Goal: Information Seeking & Learning: Learn about a topic

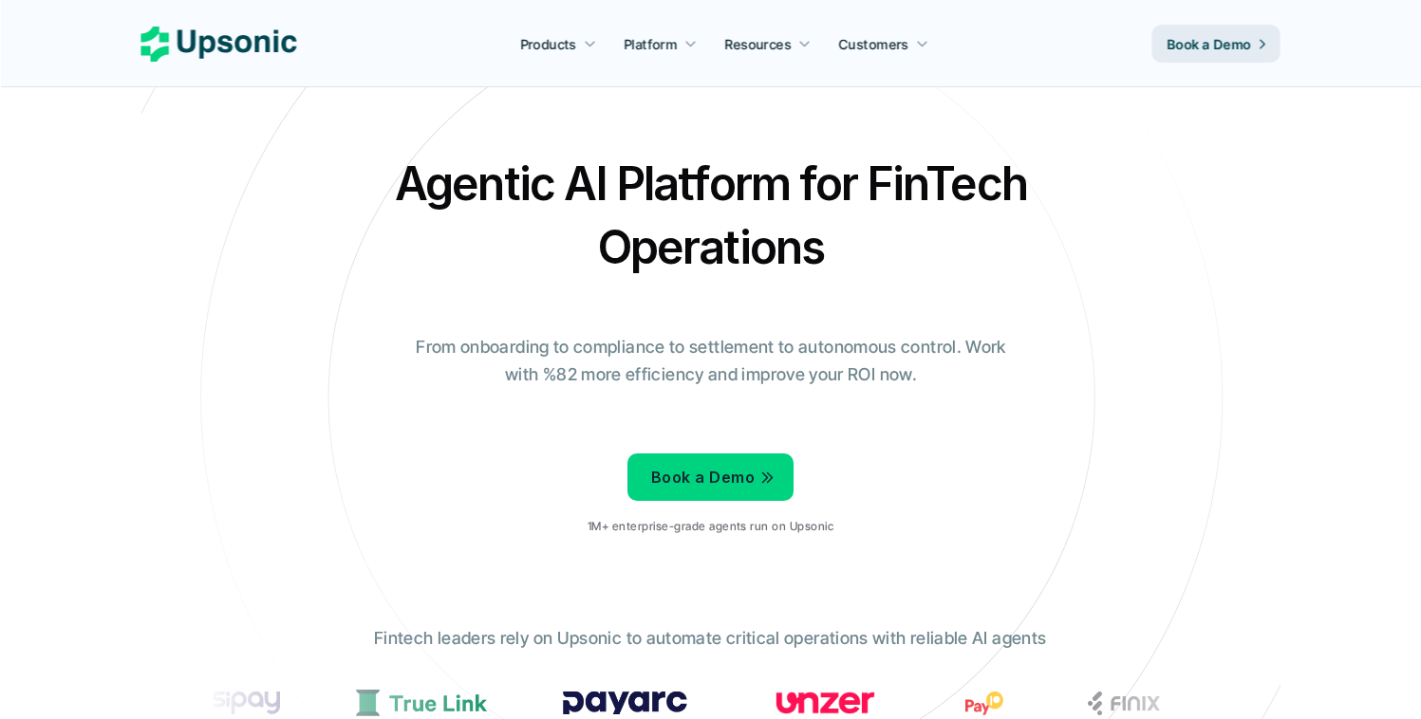
click at [656, 177] on h2 "Agentic AI Platform for FinTech Operations" at bounding box center [711, 215] width 664 height 127
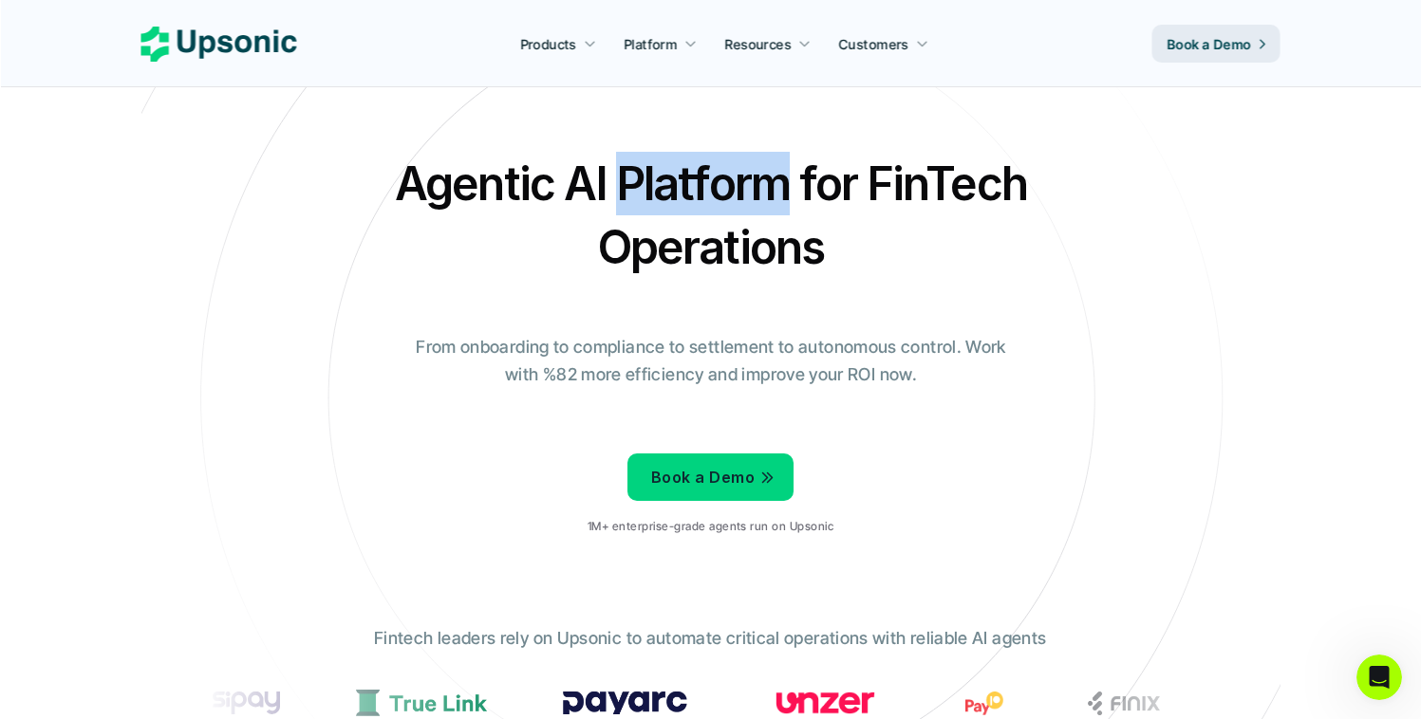
click at [656, 177] on h2 "Agentic AI Platform for FinTech Operations" at bounding box center [711, 215] width 664 height 127
click at [807, 176] on h2 "Agentic AI Platform for FinTech Operations" at bounding box center [711, 215] width 664 height 127
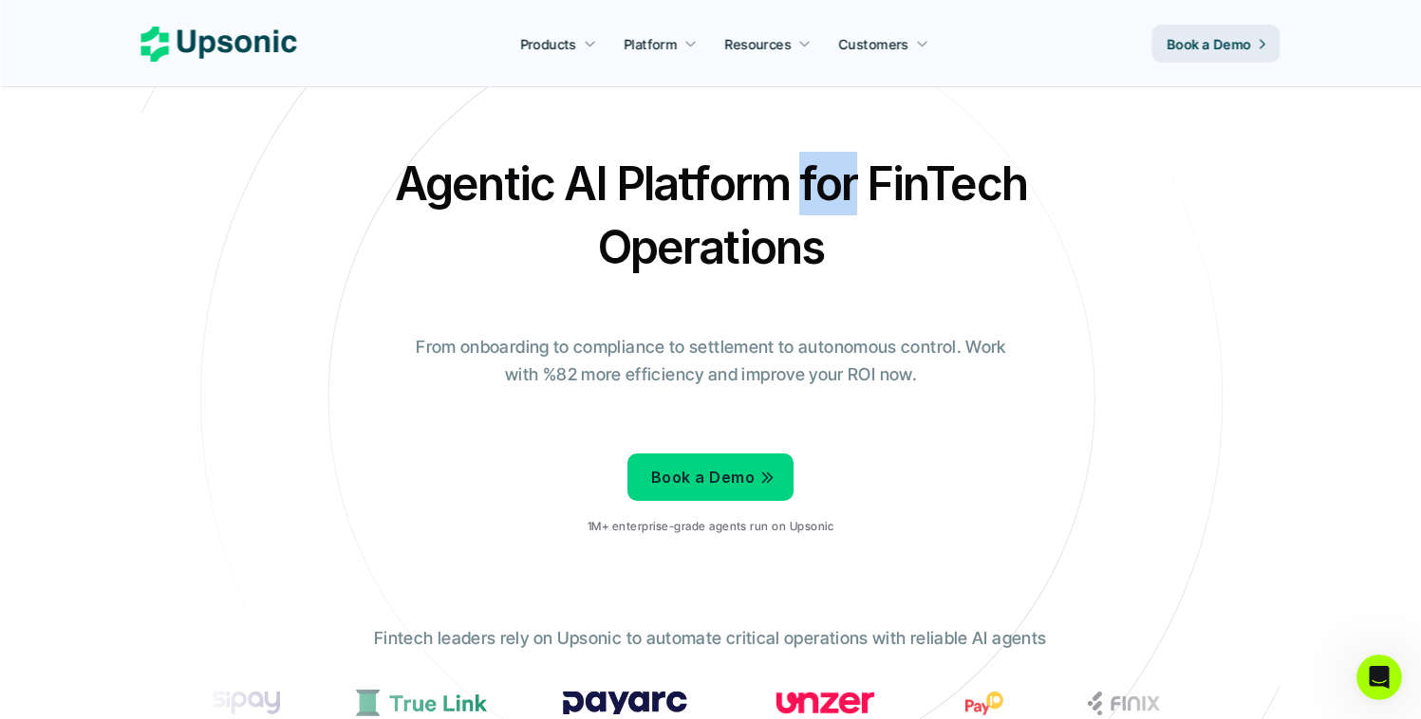
click at [807, 176] on h2 "Agentic AI Platform for FinTech Operations" at bounding box center [711, 215] width 664 height 127
click at [882, 175] on h2 "Agentic AI Platform for FinTech Operations" at bounding box center [711, 215] width 664 height 127
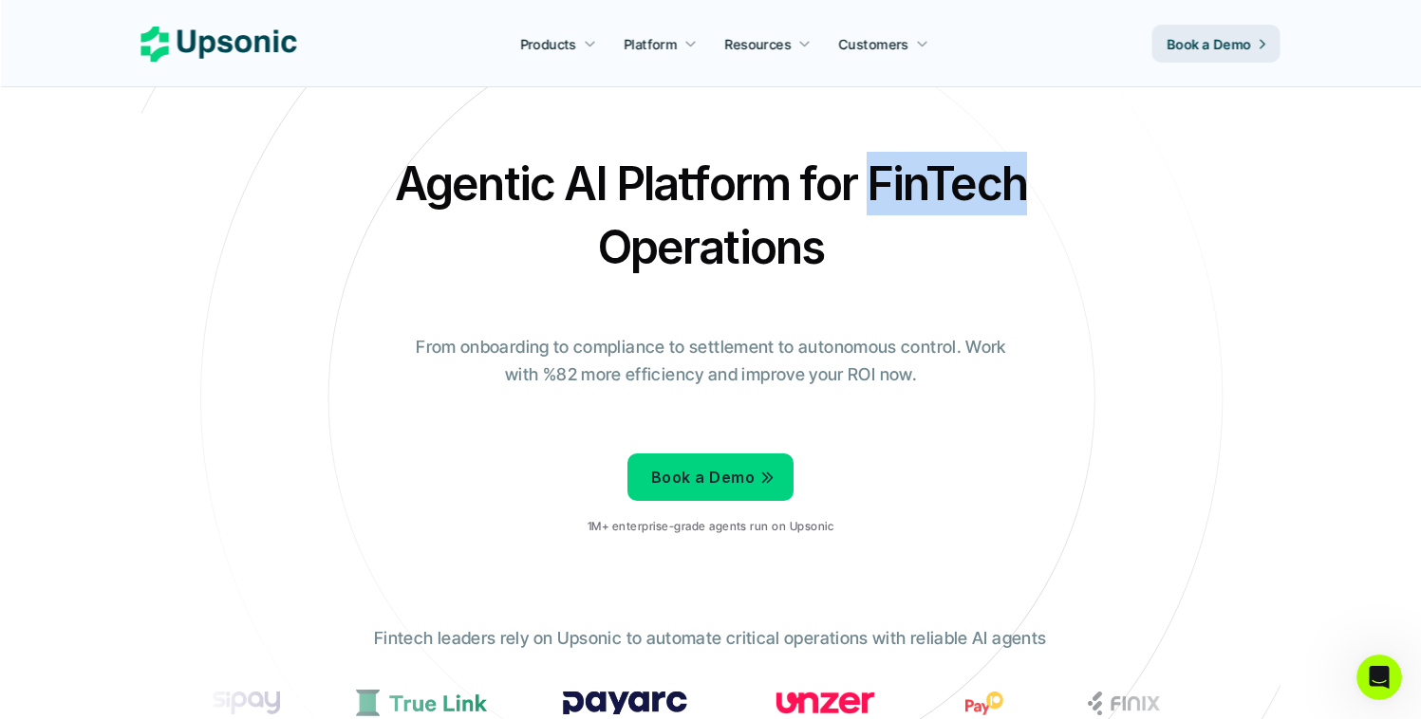
click at [881, 175] on h2 "Agentic AI Platform for FinTech Operations" at bounding box center [711, 215] width 664 height 127
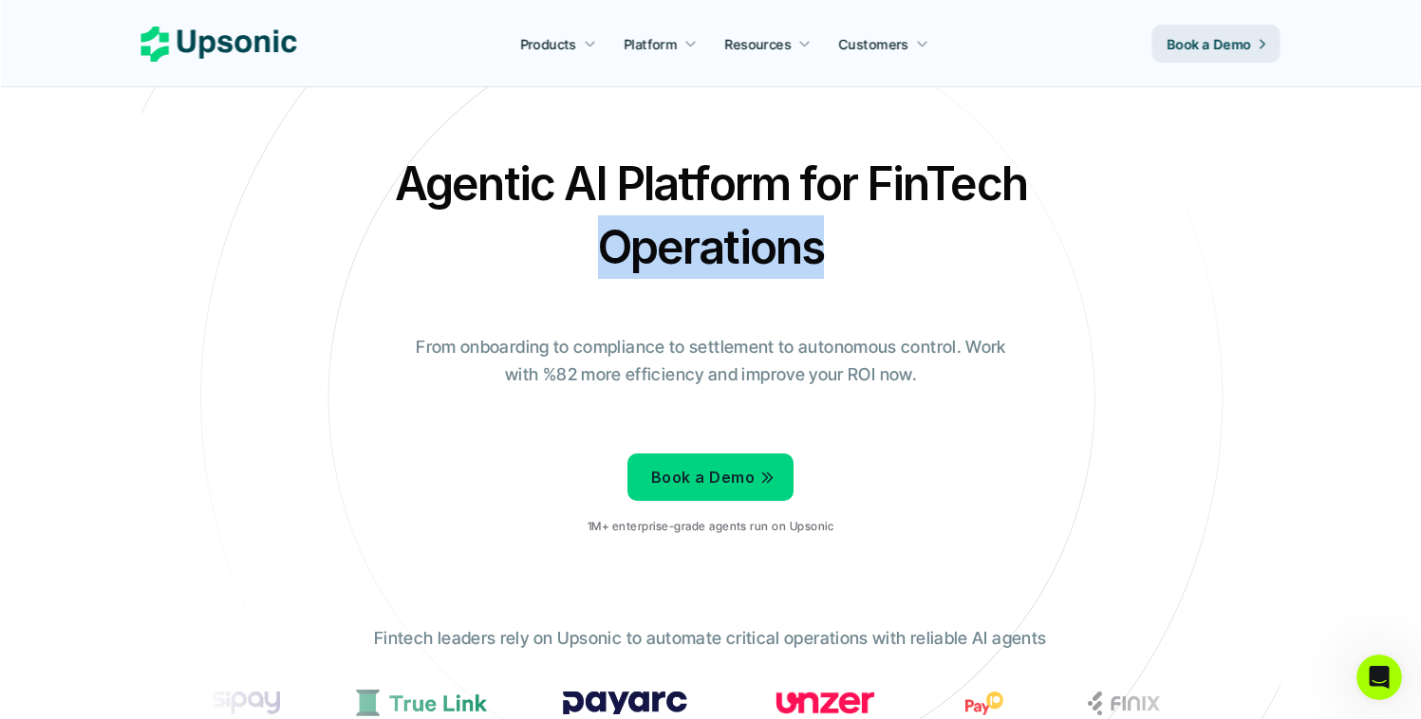
drag, startPoint x: 857, startPoint y: 247, endPoint x: 560, endPoint y: 264, distance: 297.6
click at [560, 264] on h2 "Agentic AI Platform for FinTech Operations" at bounding box center [711, 215] width 664 height 127
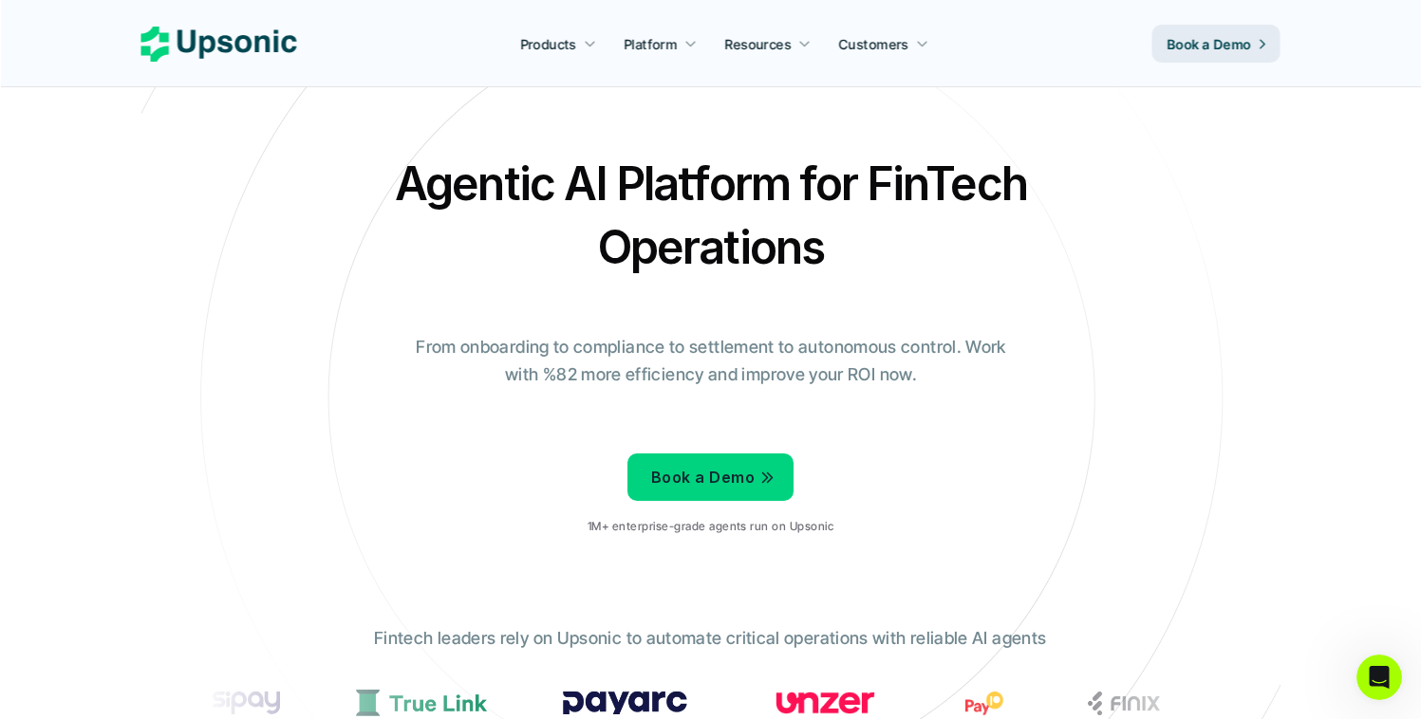
drag, startPoint x: 1246, startPoint y: 261, endPoint x: 1222, endPoint y: 265, distance: 25.0
click at [1244, 260] on div "Agentic AI Platform for FinTech Operations From onboarding to compliance to set…" at bounding box center [711, 351] width 1110 height 399
click at [950, 336] on p "From onboarding to compliance to settlement to autonomous control. Work with %8…" at bounding box center [710, 361] width 617 height 55
click at [971, 345] on p "From onboarding to compliance to settlement to autonomous control. Work with %8…" at bounding box center [710, 361] width 617 height 55
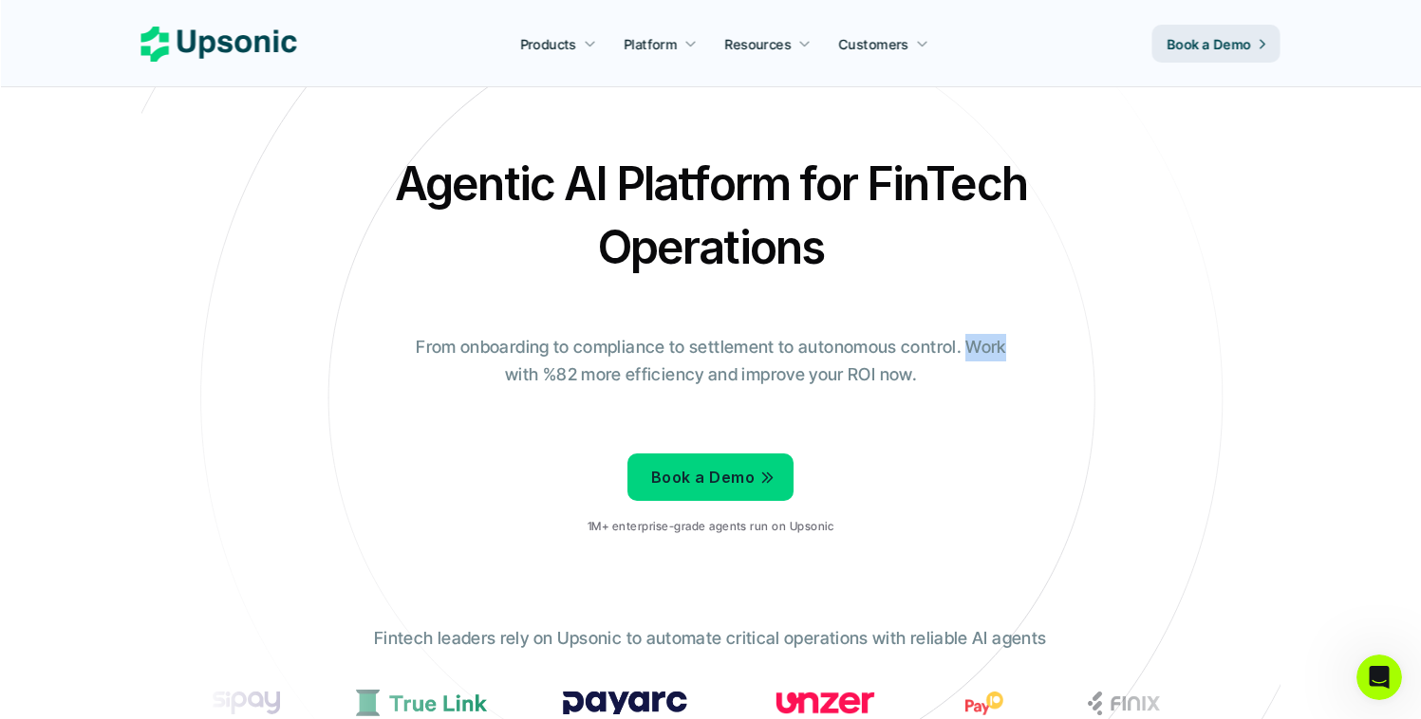
click at [971, 345] on p "From onboarding to compliance to settlement to autonomous control. Work with %8…" at bounding box center [710, 361] width 617 height 55
click at [938, 352] on p "From onboarding to compliance to settlement to autonomous control. Work with %8…" at bounding box center [710, 361] width 617 height 55
click at [830, 349] on p "From onboarding to compliance to settlement to autonomous control. Work with %8…" at bounding box center [710, 361] width 617 height 55
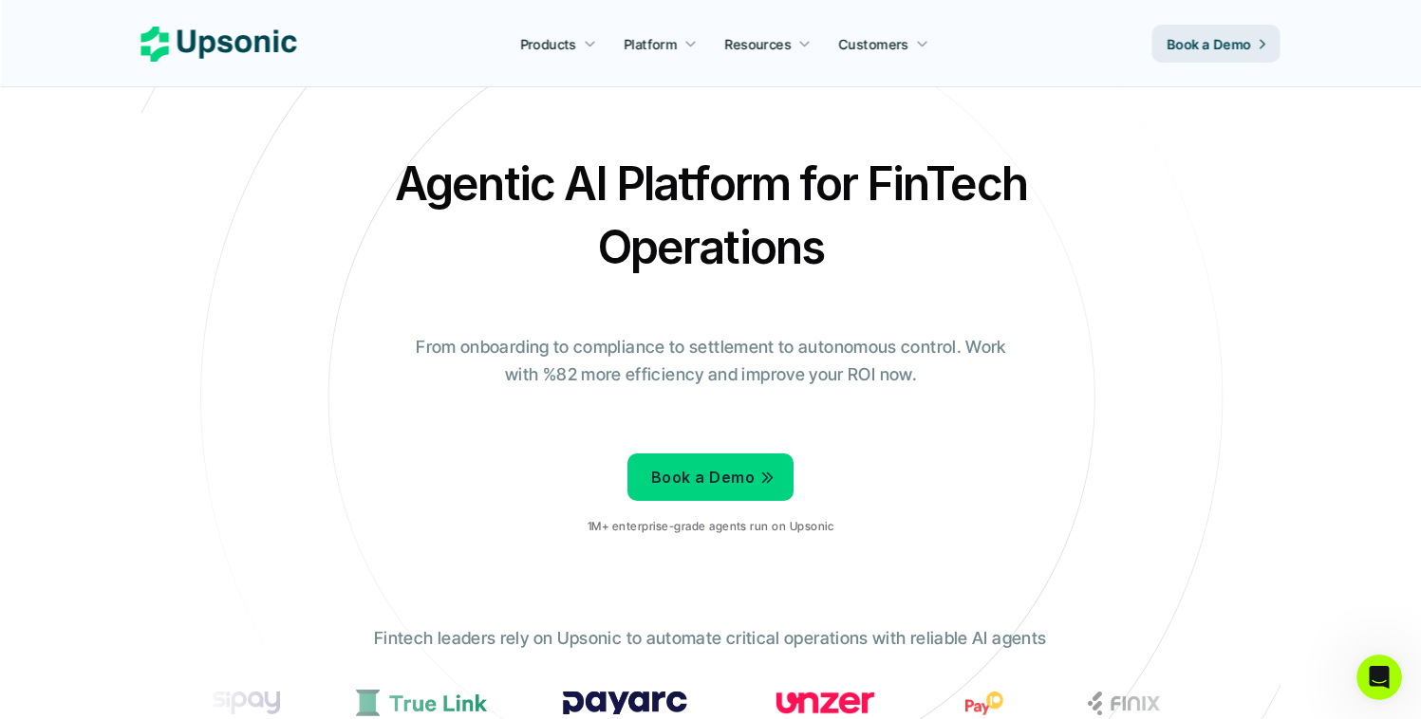
click at [783, 345] on p "From onboarding to compliance to settlement to autonomous control. Work with %8…" at bounding box center [710, 361] width 617 height 55
drag, startPoint x: 783, startPoint y: 345, endPoint x: 774, endPoint y: 347, distance: 9.7
click at [782, 345] on p "From onboarding to compliance to settlement to autonomous control. Work with %8…" at bounding box center [710, 361] width 617 height 55
click at [744, 351] on p "From onboarding to compliance to settlement to autonomous control. Work with %8…" at bounding box center [710, 361] width 617 height 55
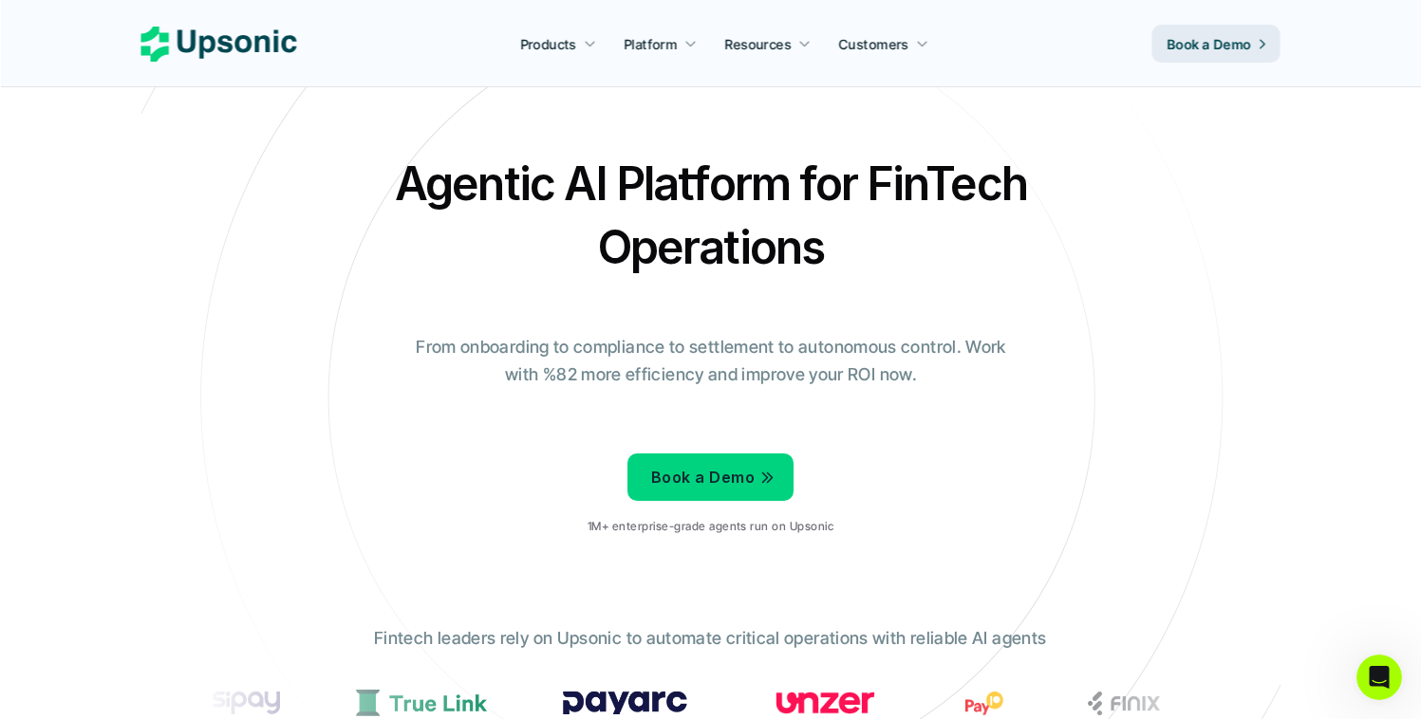
click at [669, 351] on p "From onboarding to compliance to settlement to autonomous control. Work with %8…" at bounding box center [710, 361] width 617 height 55
click at [644, 353] on p "From onboarding to compliance to settlement to autonomous control. Work with %8…" at bounding box center [710, 361] width 617 height 55
click at [562, 345] on p "From onboarding to compliance to settlement to autonomous control. Work with %8…" at bounding box center [710, 361] width 617 height 55
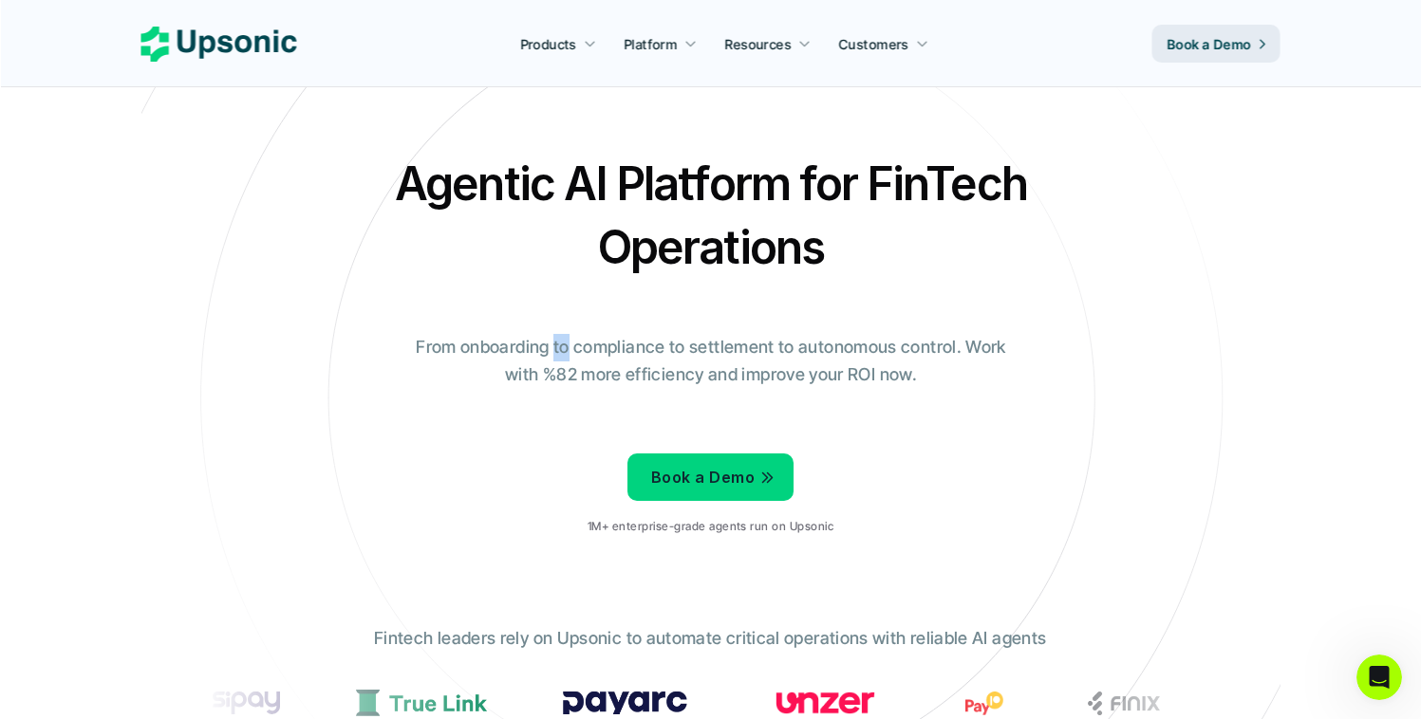
click at [562, 345] on p "From onboarding to compliance to settlement to autonomous control. Work with %8…" at bounding box center [710, 361] width 617 height 55
click at [505, 347] on p "From onboarding to compliance to settlement to autonomous control. Work with %8…" at bounding box center [710, 361] width 617 height 55
click at [433, 348] on p "From onboarding to compliance to settlement to autonomous control. Work with %8…" at bounding box center [710, 361] width 617 height 55
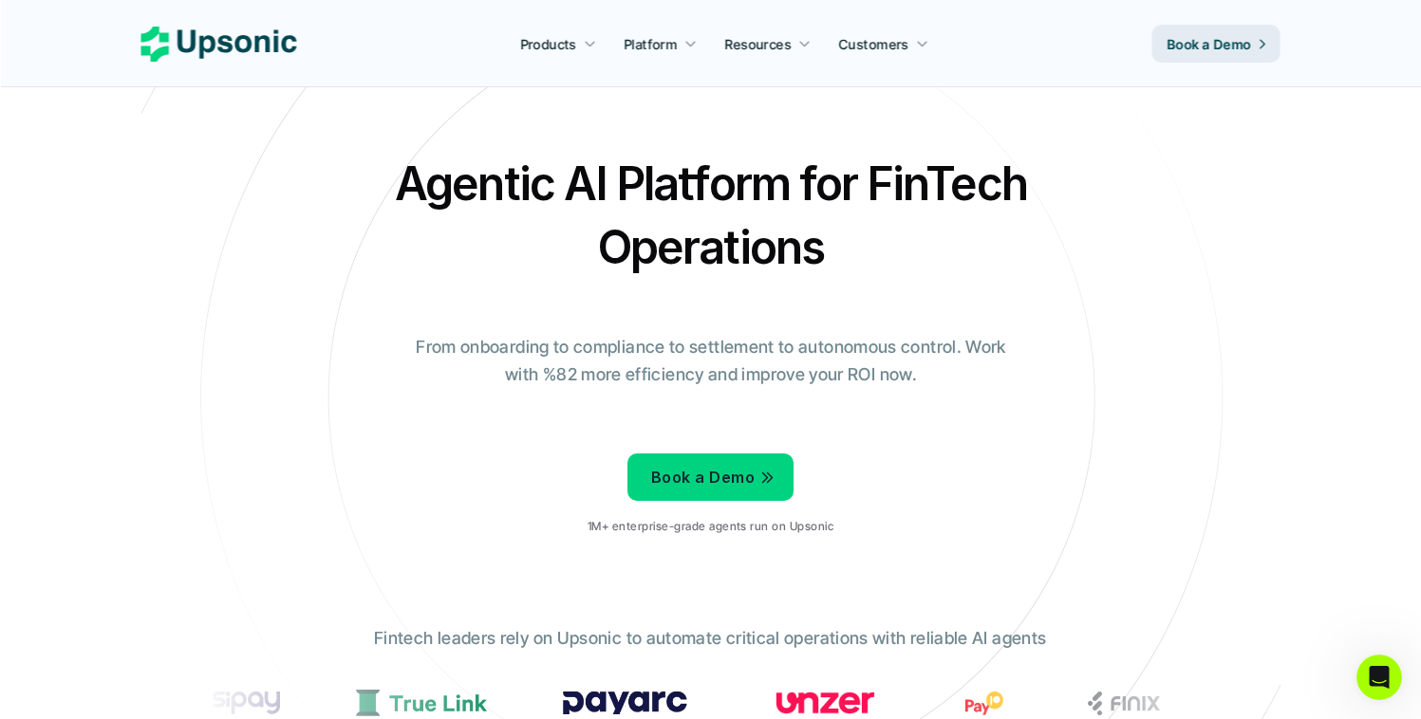
click at [467, 343] on p "From onboarding to compliance to settlement to autonomous control. Work with %8…" at bounding box center [710, 361] width 617 height 55
drag, startPoint x: 467, startPoint y: 343, endPoint x: 492, endPoint y: 340, distance: 24.8
click at [467, 343] on p "From onboarding to compliance to settlement to autonomous control. Work with %8…" at bounding box center [710, 361] width 617 height 55
click at [560, 338] on p "From onboarding to compliance to settlement to autonomous control. Work with %8…" at bounding box center [710, 361] width 617 height 55
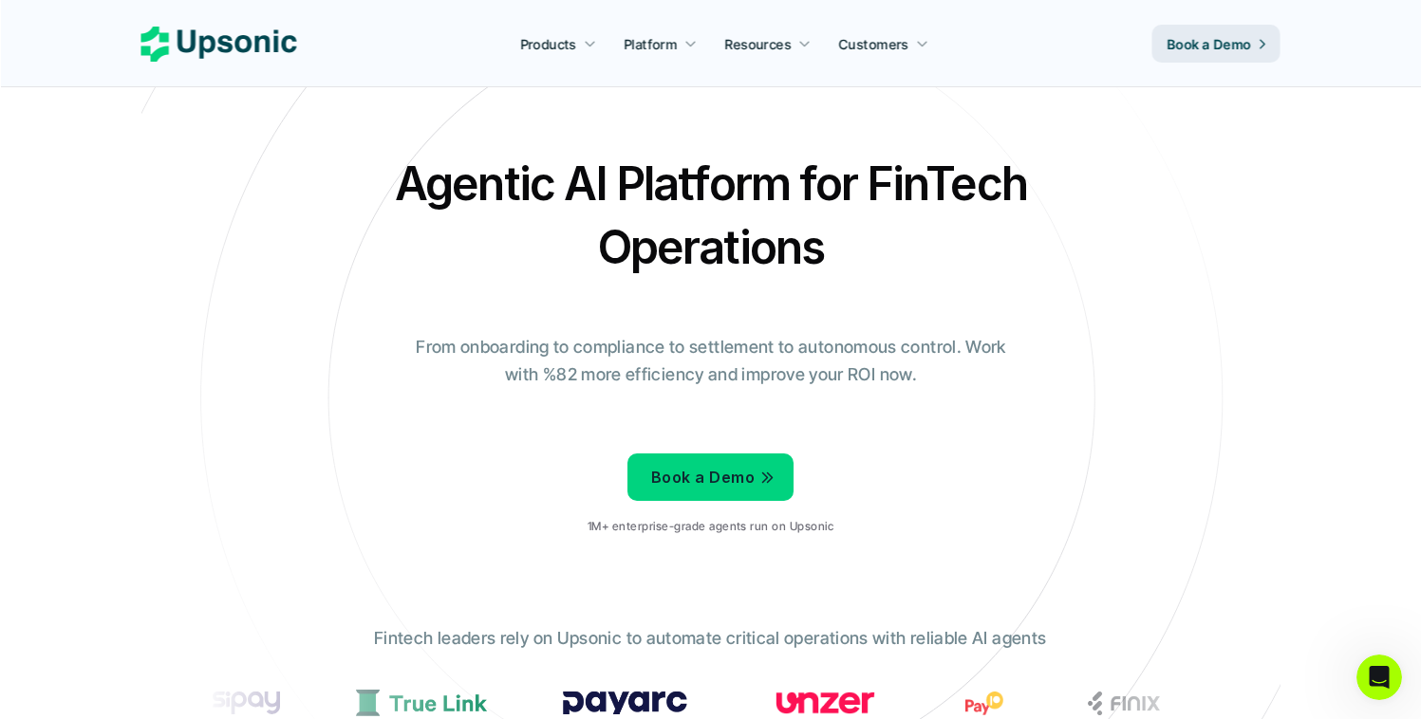
click at [582, 344] on p "From onboarding to compliance to settlement to autonomous control. Work with %8…" at bounding box center [710, 361] width 617 height 55
drag, startPoint x: 582, startPoint y: 343, endPoint x: 596, endPoint y: 343, distance: 14.2
click at [582, 344] on p "From onboarding to compliance to settlement to autonomous control. Work with %8…" at bounding box center [710, 361] width 617 height 55
click at [668, 343] on p "From onboarding to compliance to settlement to autonomous control. Work with %8…" at bounding box center [710, 361] width 617 height 55
click at [678, 343] on p "From onboarding to compliance to settlement to autonomous control. Work with %8…" at bounding box center [710, 361] width 617 height 55
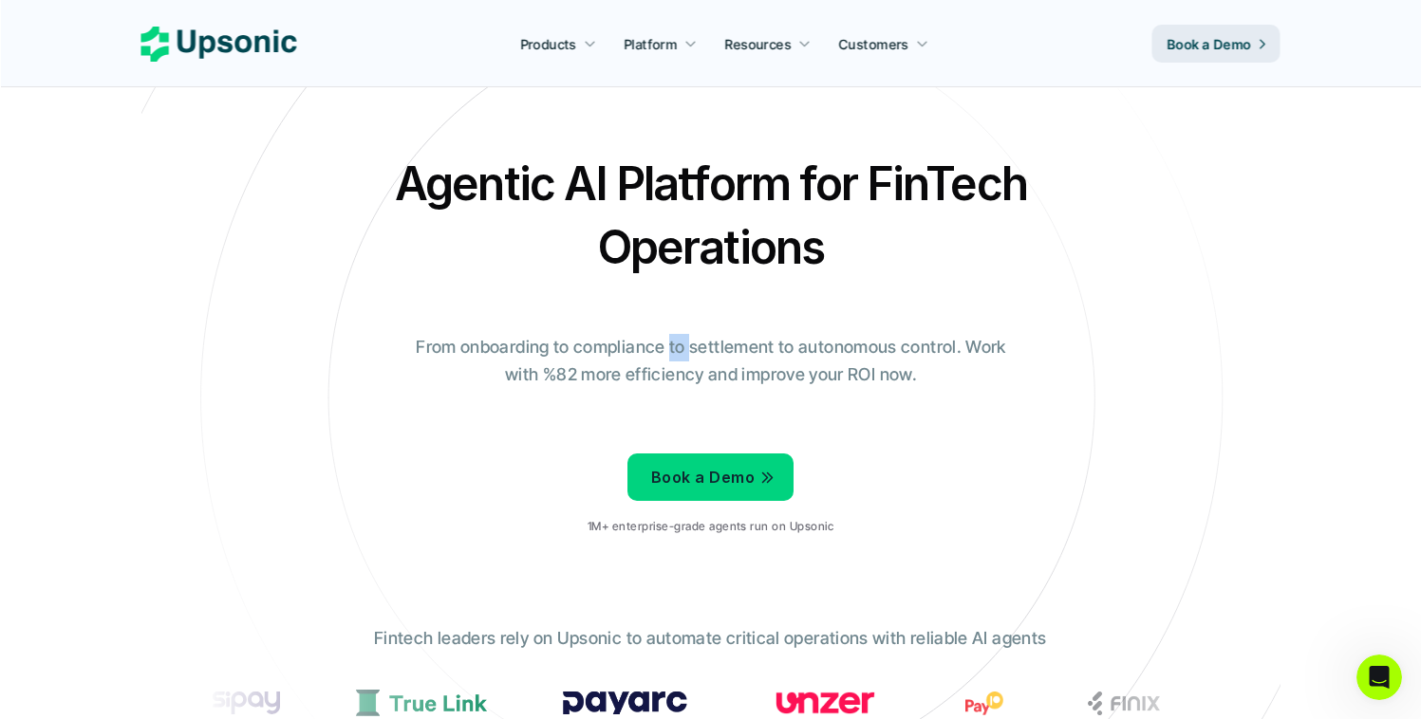
click at [683, 343] on p "From onboarding to compliance to settlement to autonomous control. Work with %8…" at bounding box center [710, 361] width 617 height 55
click at [705, 344] on p "From onboarding to compliance to settlement to autonomous control. Work with %8…" at bounding box center [710, 361] width 617 height 55
click at [781, 336] on p "From onboarding to compliance to settlement to autonomous control. Work with %8…" at bounding box center [710, 361] width 617 height 55
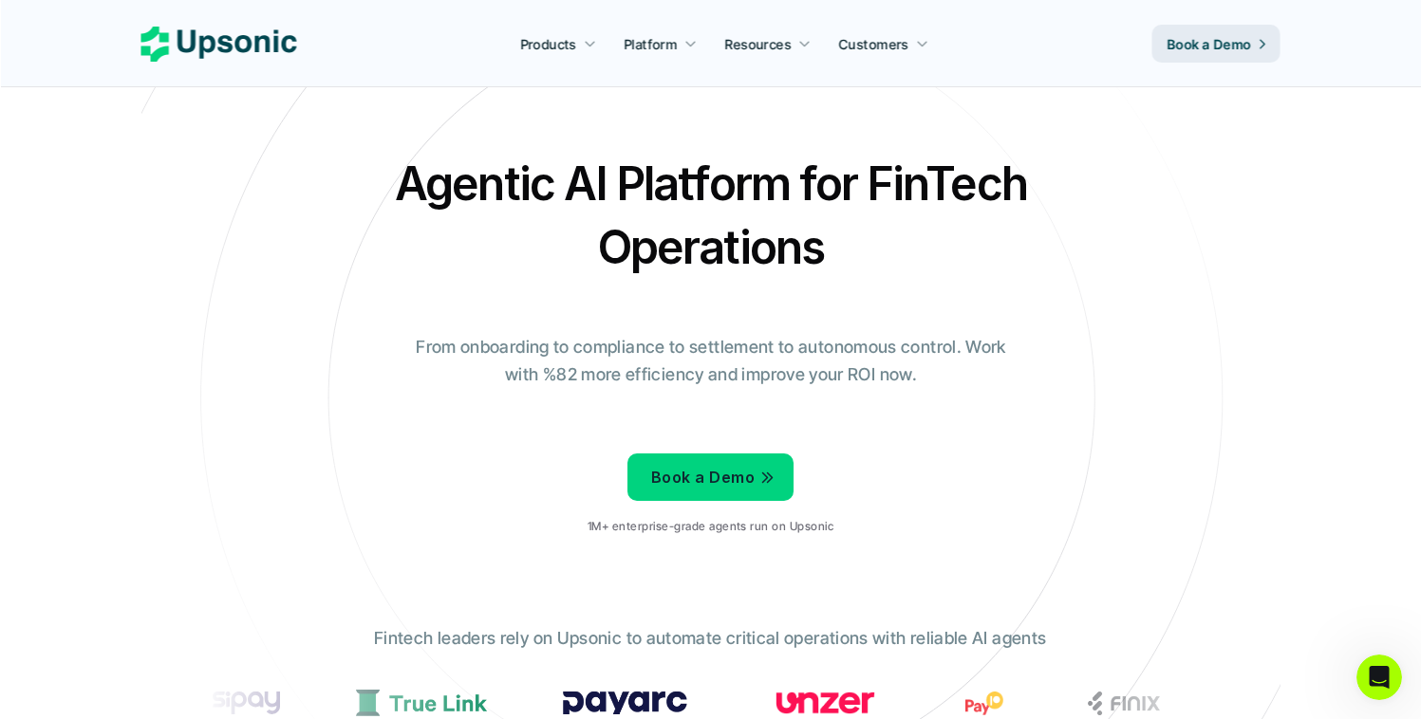
click at [822, 353] on p "From onboarding to compliance to settlement to autonomous control. Work with %8…" at bounding box center [710, 361] width 617 height 55
click at [907, 346] on p "From onboarding to compliance to settlement to autonomous control. Work with %8…" at bounding box center [710, 361] width 617 height 55
click at [973, 343] on p "From onboarding to compliance to settlement to autonomous control. Work with %8…" at bounding box center [710, 361] width 617 height 55
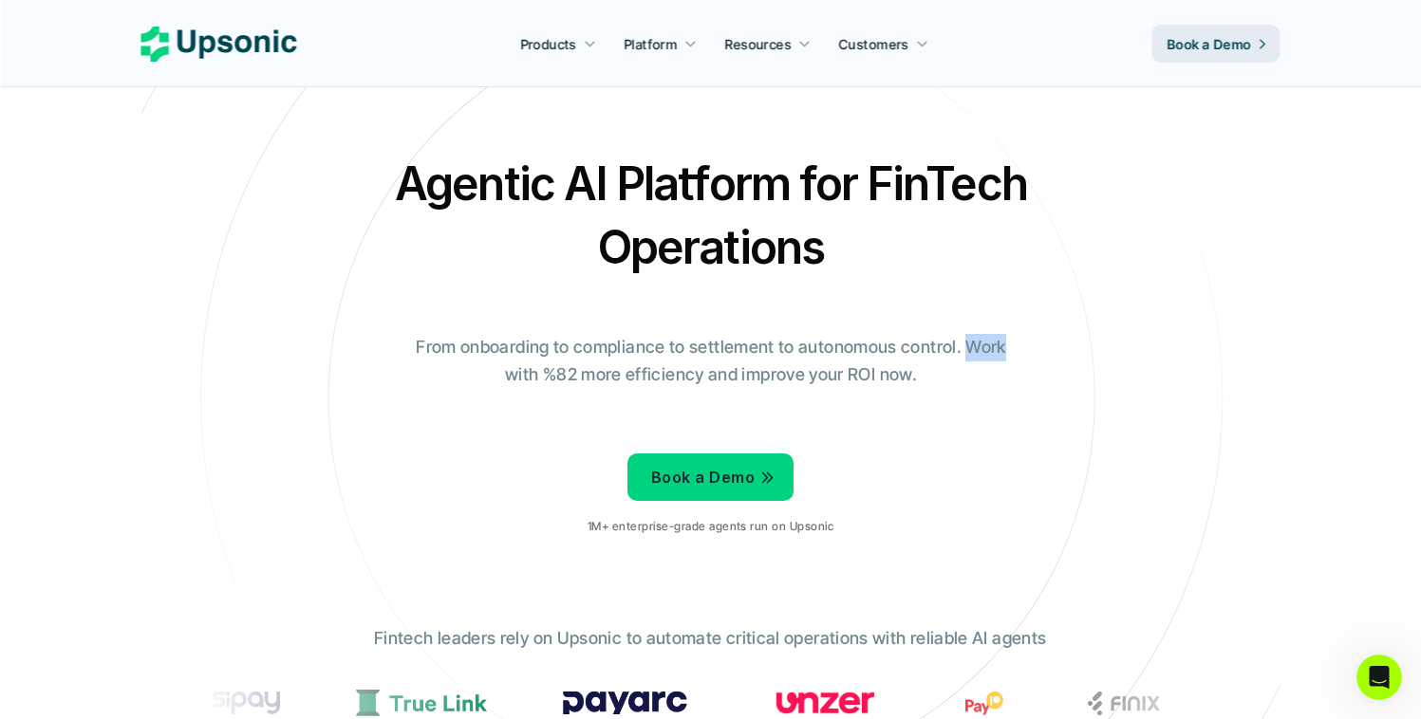
click at [973, 343] on p "From onboarding to compliance to settlement to autonomous control. Work with %8…" at bounding box center [710, 361] width 617 height 55
click at [516, 383] on p "From onboarding to compliance to settlement to autonomous control. Work with %8…" at bounding box center [710, 361] width 617 height 55
drag, startPoint x: 546, startPoint y: 375, endPoint x: 601, endPoint y: 372, distance: 55.1
click at [576, 373] on p "From onboarding to compliance to settlement to autonomous control. Work with %8…" at bounding box center [710, 361] width 617 height 55
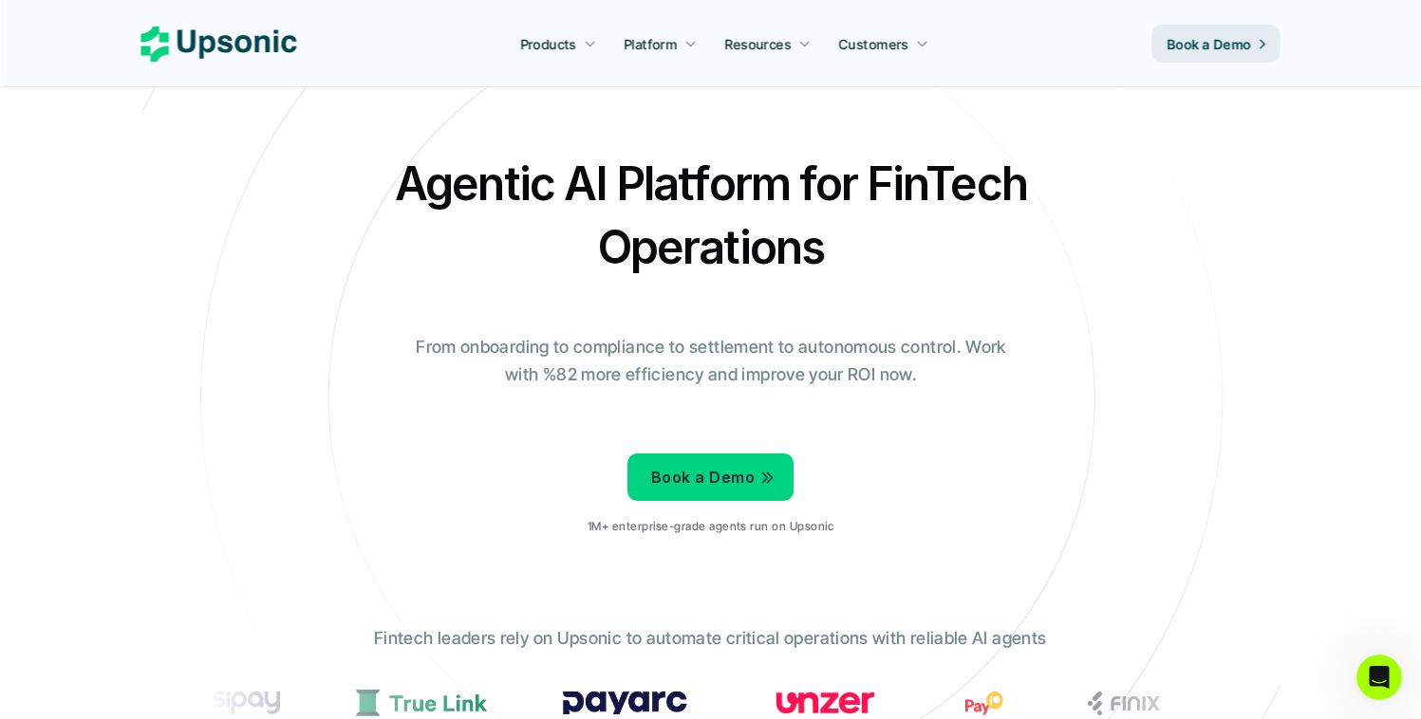
click at [601, 372] on p "From onboarding to compliance to settlement to autonomous control. Work with %8…" at bounding box center [710, 361] width 617 height 55
click at [639, 374] on p "From onboarding to compliance to settlement to autonomous control. Work with %8…" at bounding box center [710, 361] width 617 height 55
drag, startPoint x: 639, startPoint y: 374, endPoint x: 709, endPoint y: 373, distance: 70.2
click at [641, 374] on p "From onboarding to compliance to settlement to autonomous control. Work with %8…" at bounding box center [710, 361] width 617 height 55
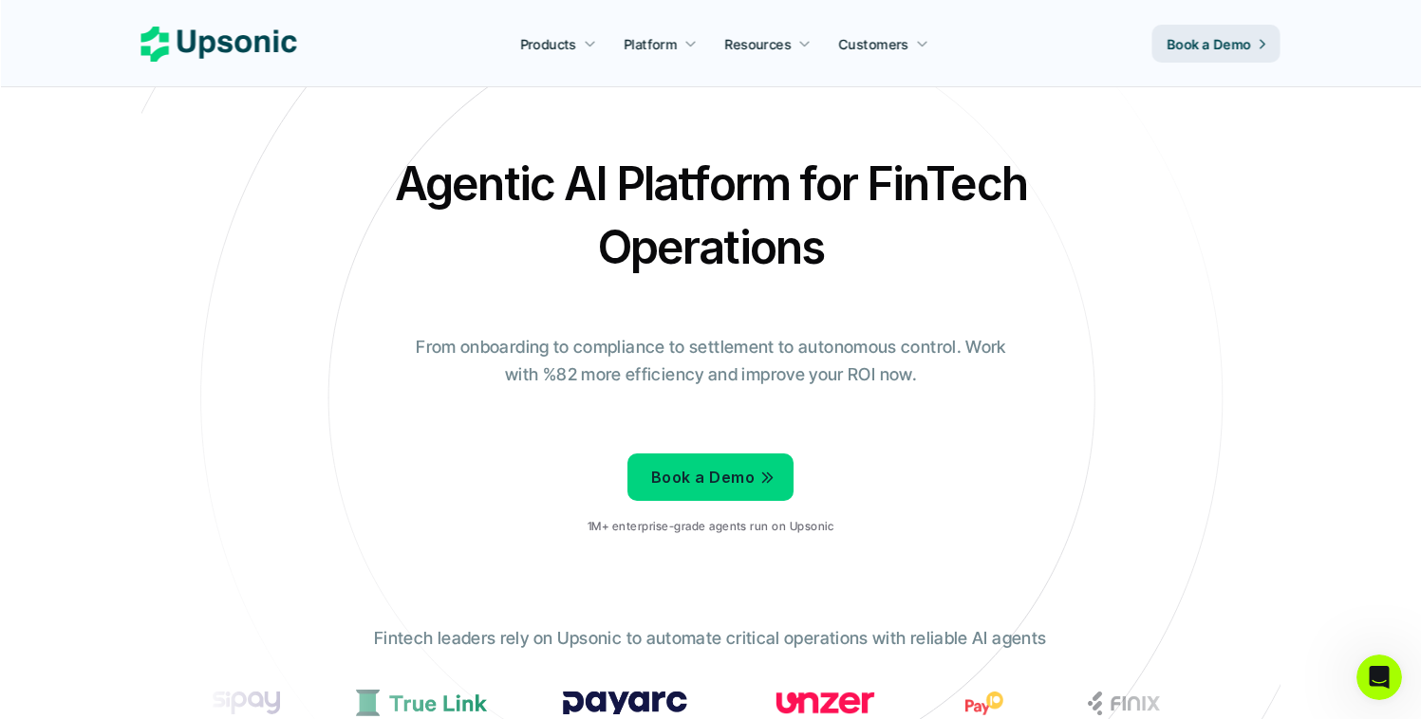
click at [712, 372] on p "From onboarding to compliance to settlement to autonomous control. Work with %8…" at bounding box center [710, 361] width 617 height 55
click at [759, 372] on p "From onboarding to compliance to settlement to autonomous control. Work with %8…" at bounding box center [710, 361] width 617 height 55
drag, startPoint x: 759, startPoint y: 372, endPoint x: 811, endPoint y: 372, distance: 51.3
click at [760, 372] on p "From onboarding to compliance to settlement to autonomous control. Work with %8…" at bounding box center [710, 361] width 617 height 55
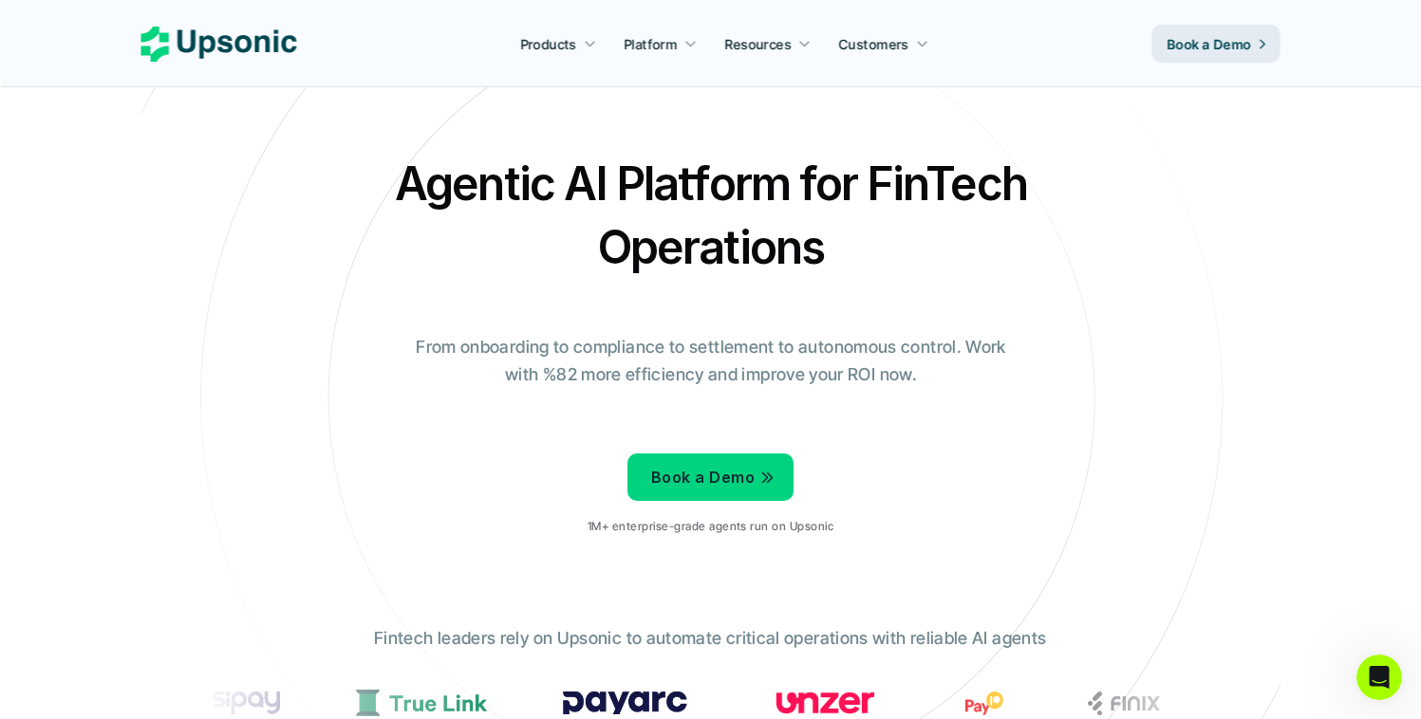
click at [823, 372] on p "From onboarding to compliance to settlement to autonomous control. Work with %8…" at bounding box center [710, 361] width 617 height 55
click at [857, 372] on p "From onboarding to compliance to settlement to autonomous control. Work with %8…" at bounding box center [710, 361] width 617 height 55
click at [882, 373] on p "From onboarding to compliance to settlement to autonomous control. Work with %8…" at bounding box center [710, 361] width 617 height 55
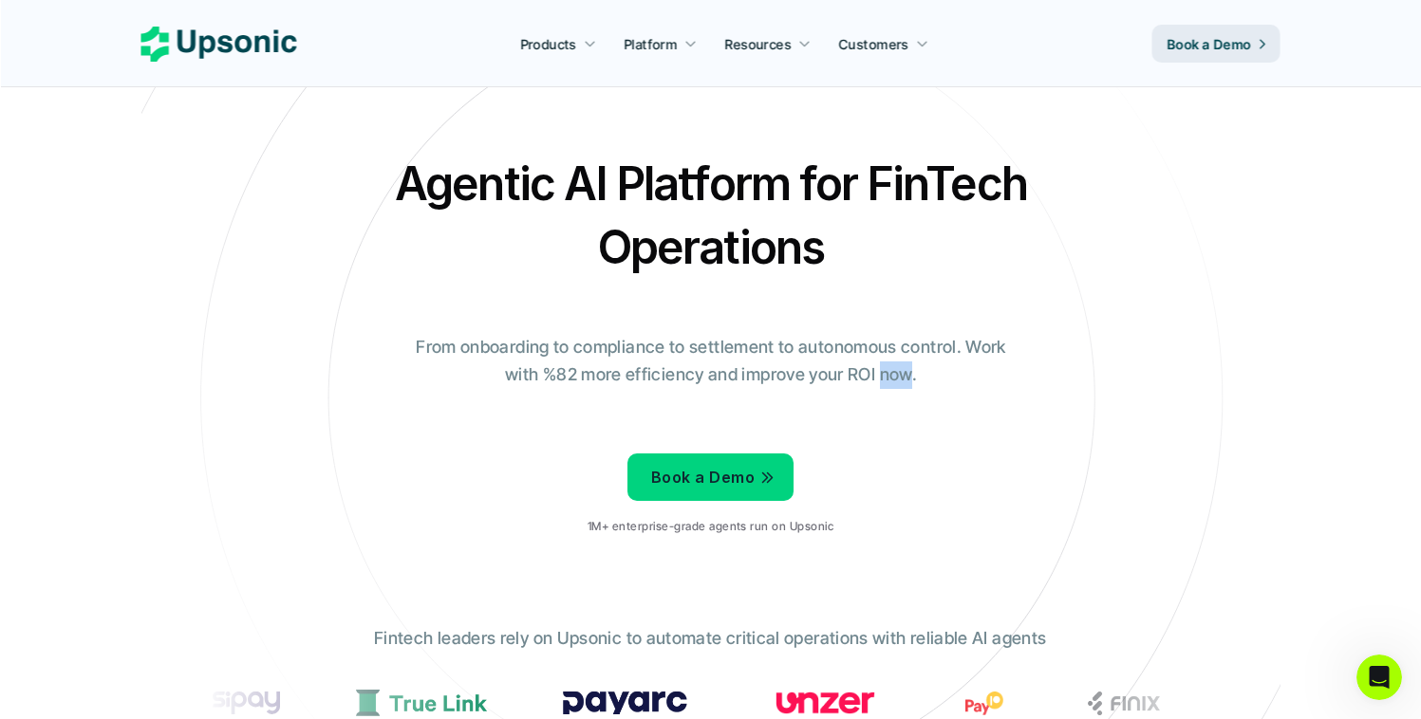
click at [882, 373] on p "From onboarding to compliance to settlement to autonomous control. Work with %8…" at bounding box center [710, 361] width 617 height 55
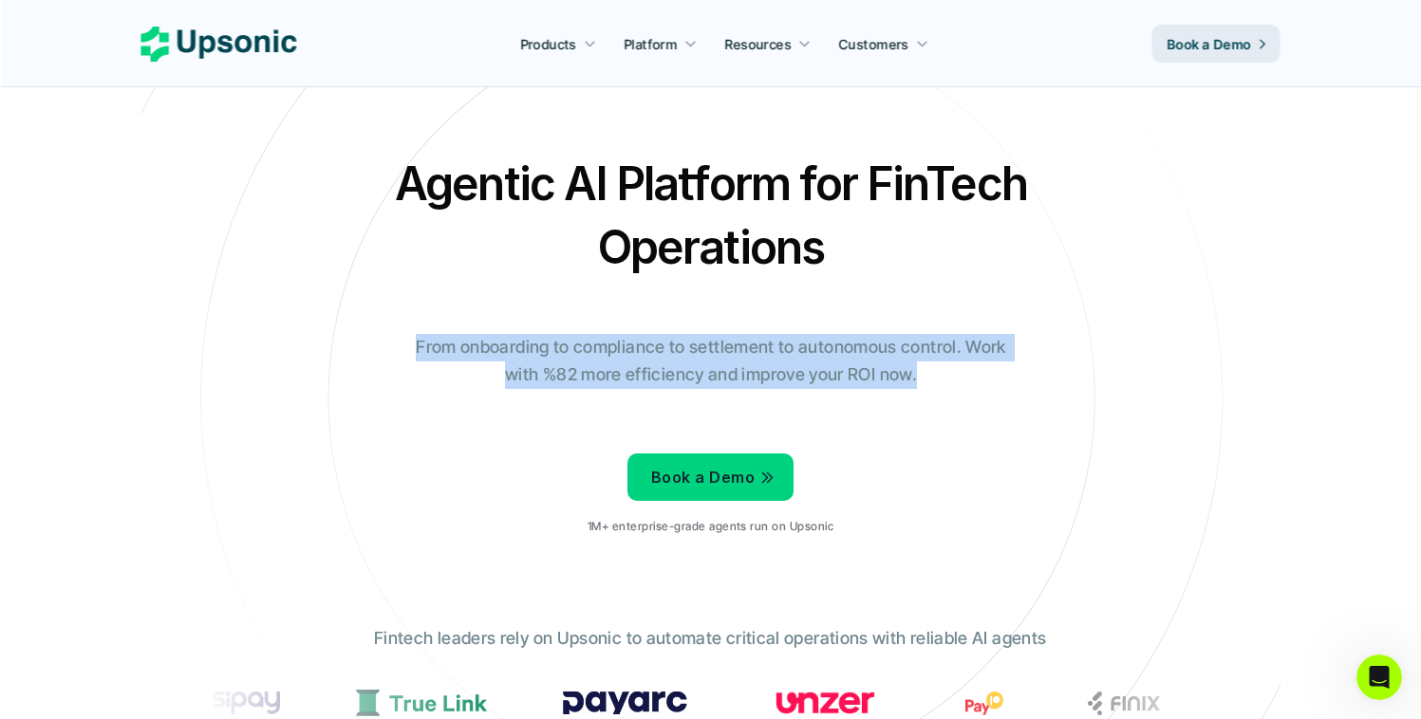
drag, startPoint x: 933, startPoint y: 379, endPoint x: 389, endPoint y: 329, distance: 546.1
click at [389, 329] on div "Agentic AI Platform for FinTech Operations From onboarding to compliance to set…" at bounding box center [711, 351] width 1110 height 399
drag, startPoint x: 401, startPoint y: 331, endPoint x: 1003, endPoint y: 375, distance: 604.3
click at [1003, 375] on div "Agentic AI Platform for FinTech Operations From onboarding to compliance to set…" at bounding box center [711, 351] width 1110 height 399
click at [1003, 375] on p "From onboarding to compliance to settlement to autonomous control. Work with %8…" at bounding box center [710, 361] width 617 height 55
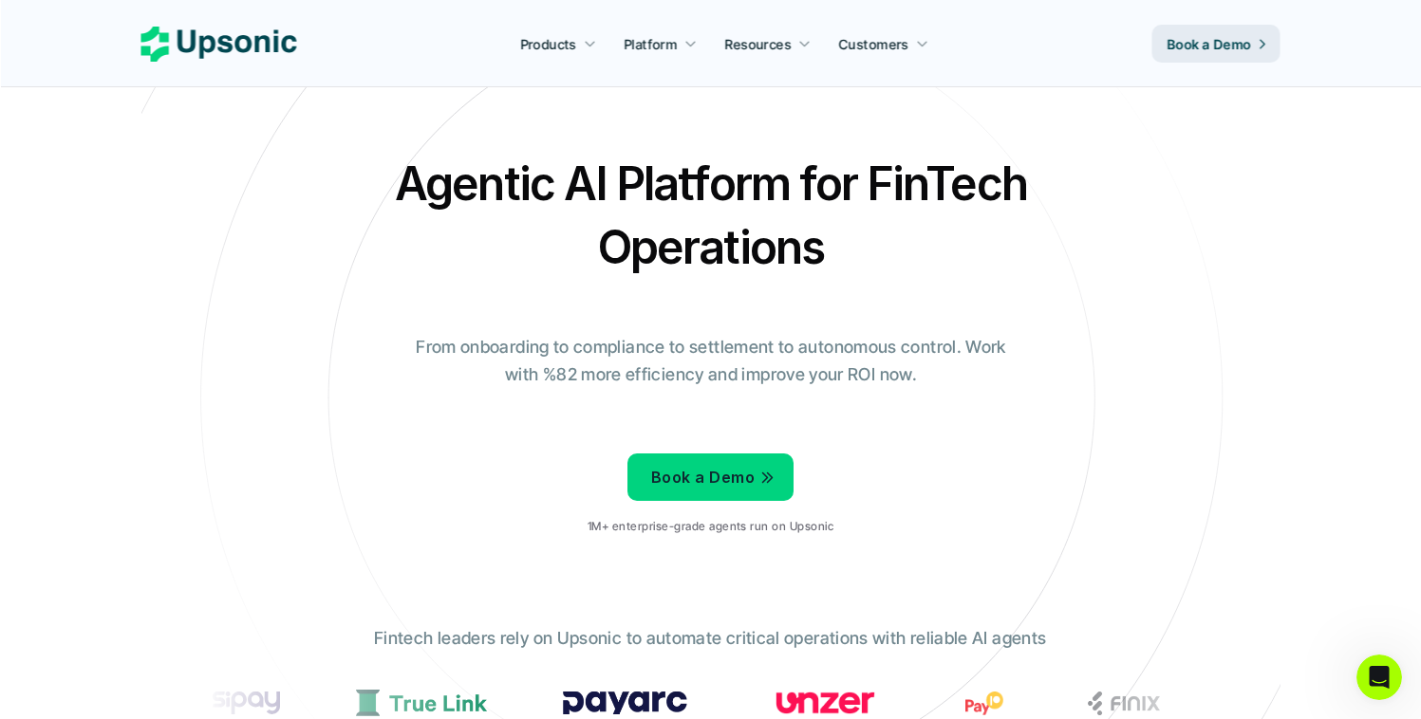
click at [1003, 375] on p "From onboarding to compliance to settlement to autonomous control. Work with %8…" at bounding box center [710, 361] width 617 height 55
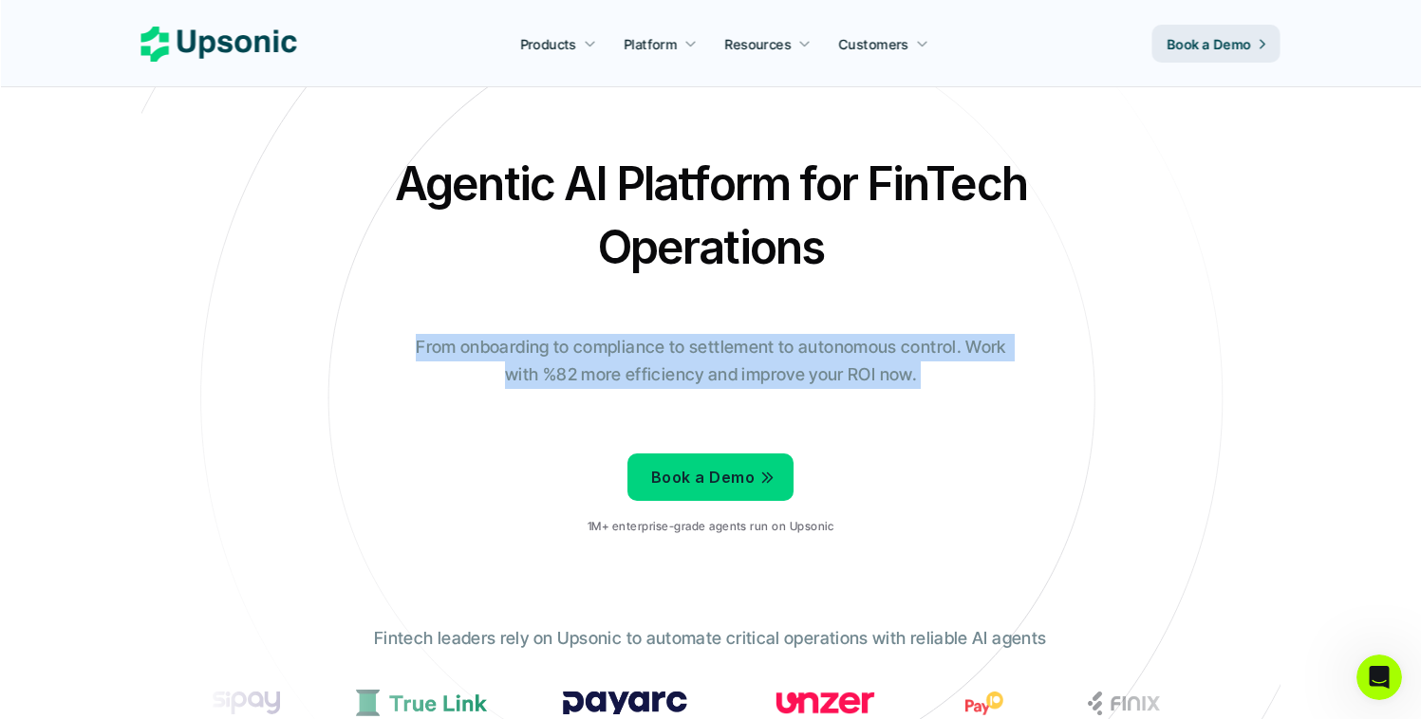
click at [1003, 375] on p "From onboarding to compliance to settlement to autonomous control. Work with %8…" at bounding box center [710, 361] width 617 height 55
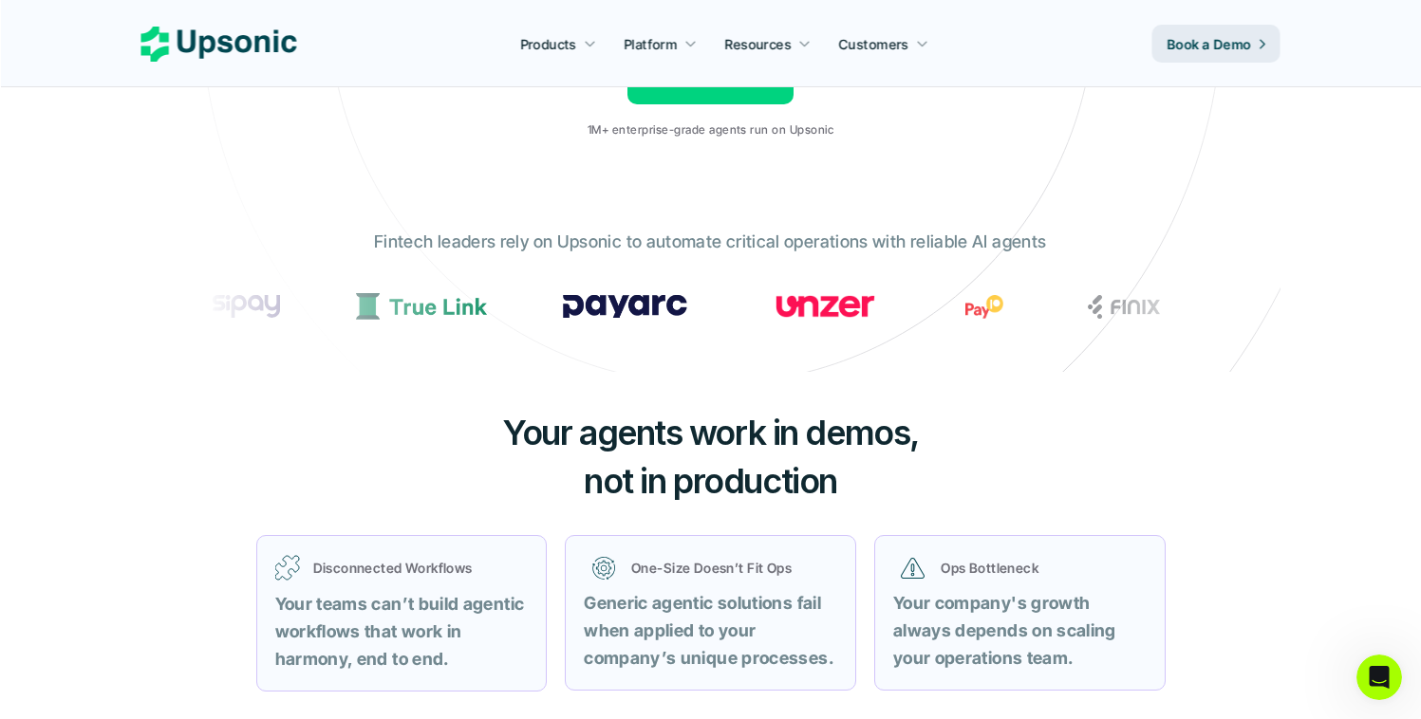
scroll to position [493, 0]
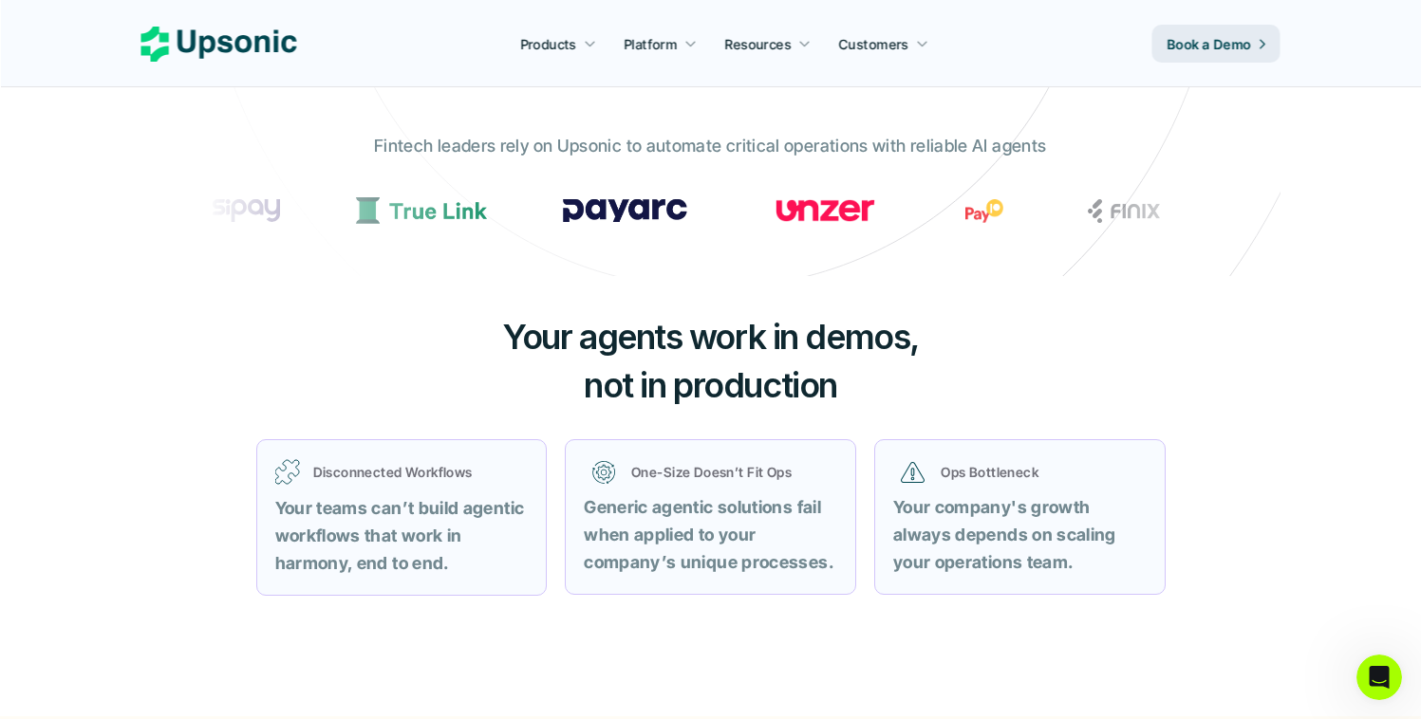
click at [1004, 366] on div "Your agents work in demos, not in production Disconnected Workflows Your teams …" at bounding box center [710, 495] width 1139 height 439
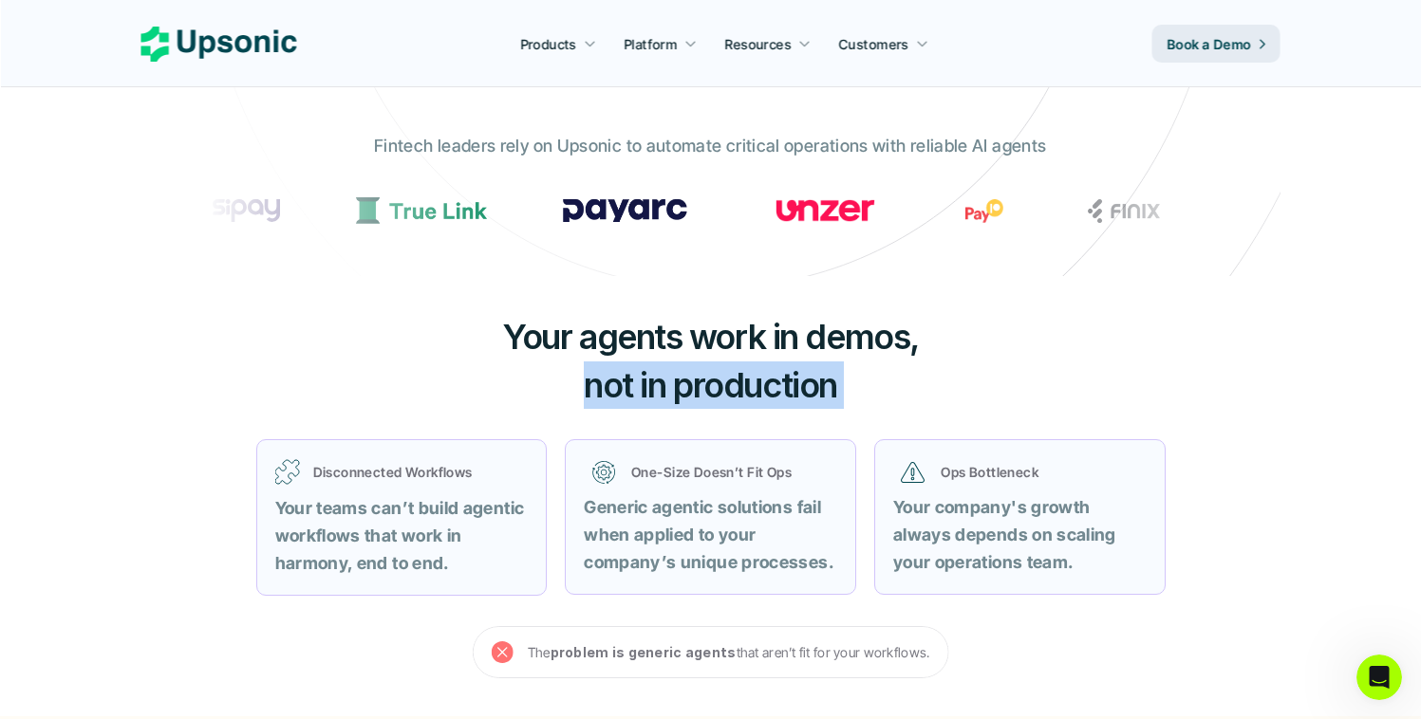
click at [1004, 365] on div "Your agents work in demos, not in production Disconnected Workflows Your teams …" at bounding box center [710, 495] width 1139 height 439
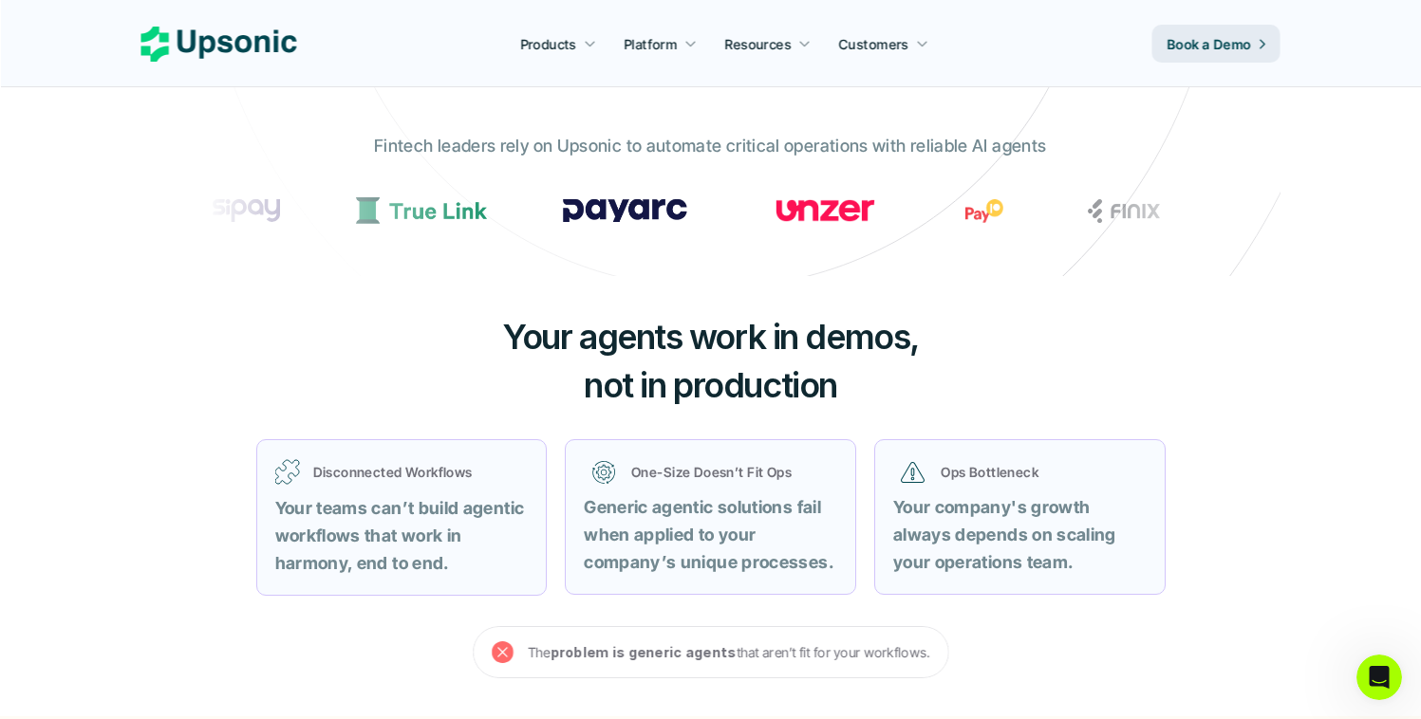
click at [1033, 300] on div "Your agents work in demos, not in production Disconnected Workflows Your teams …" at bounding box center [710, 495] width 1139 height 439
